Goal: Find specific page/section: Find specific page/section

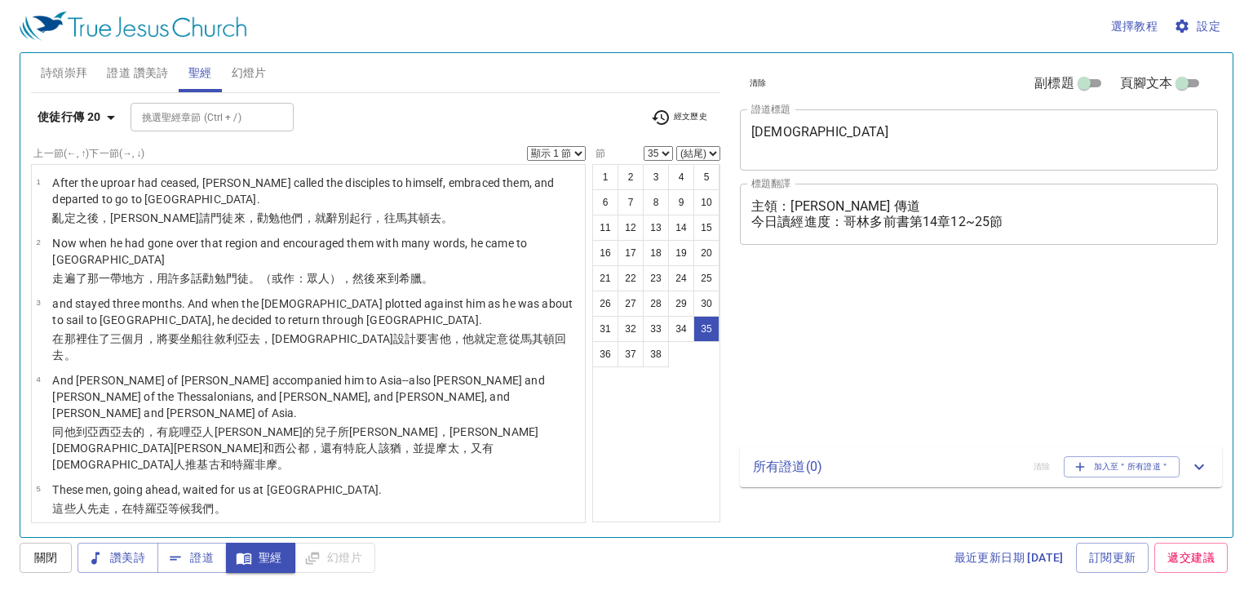
select select "35"
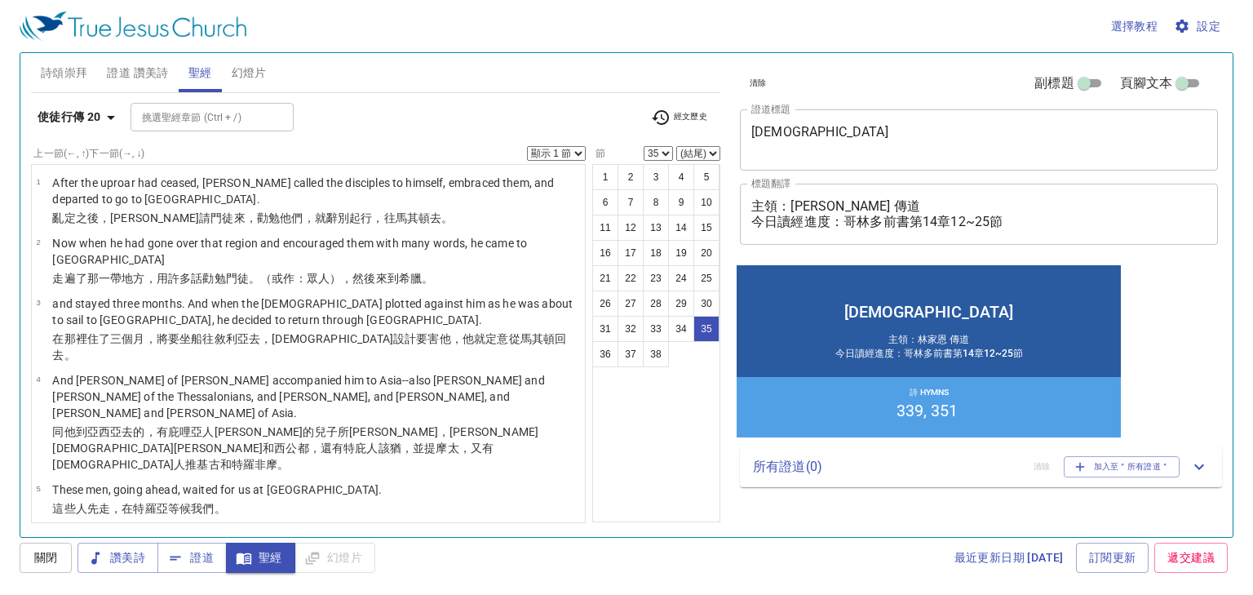
click at [88, 113] on b "使徒行傳 20" at bounding box center [70, 117] width 64 height 20
click at [79, 116] on div "書 創 出 利 民 申 書 士 得 [DEMOGRAPHIC_DATA]下 王上 王下 代上 代下 拉 尼 斯 伯 詩 箴 傳 歌 賽 耶 哀 結 但 [PE…" at bounding box center [626, 297] width 1253 height 595
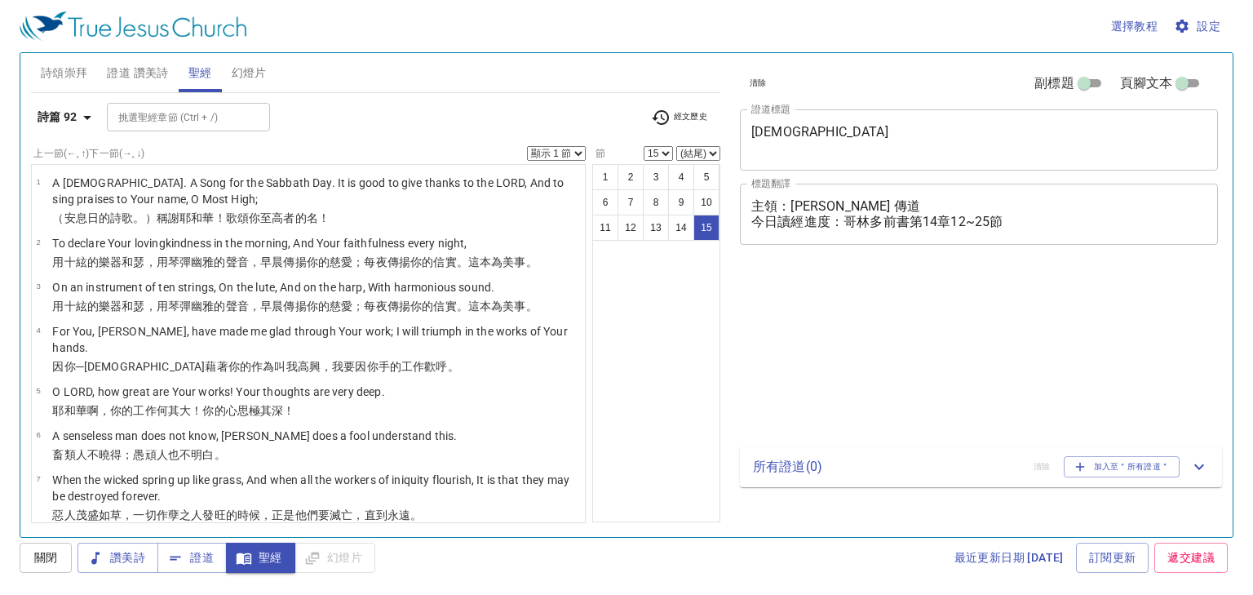
select select "15"
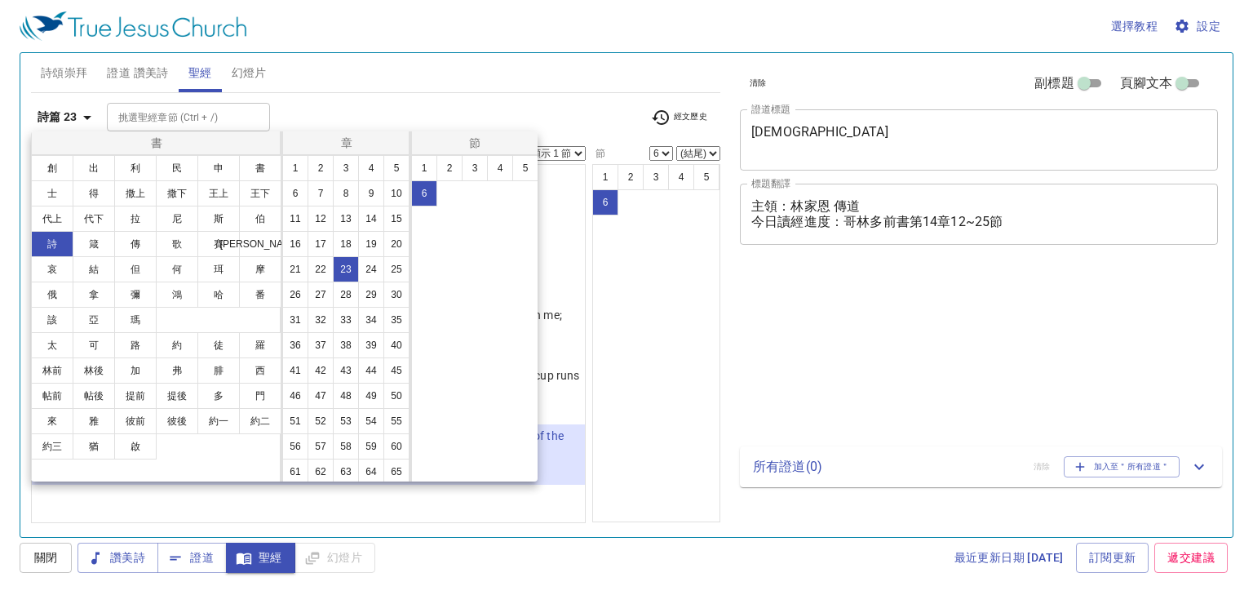
select select "6"
